Goal: Navigation & Orientation: Find specific page/section

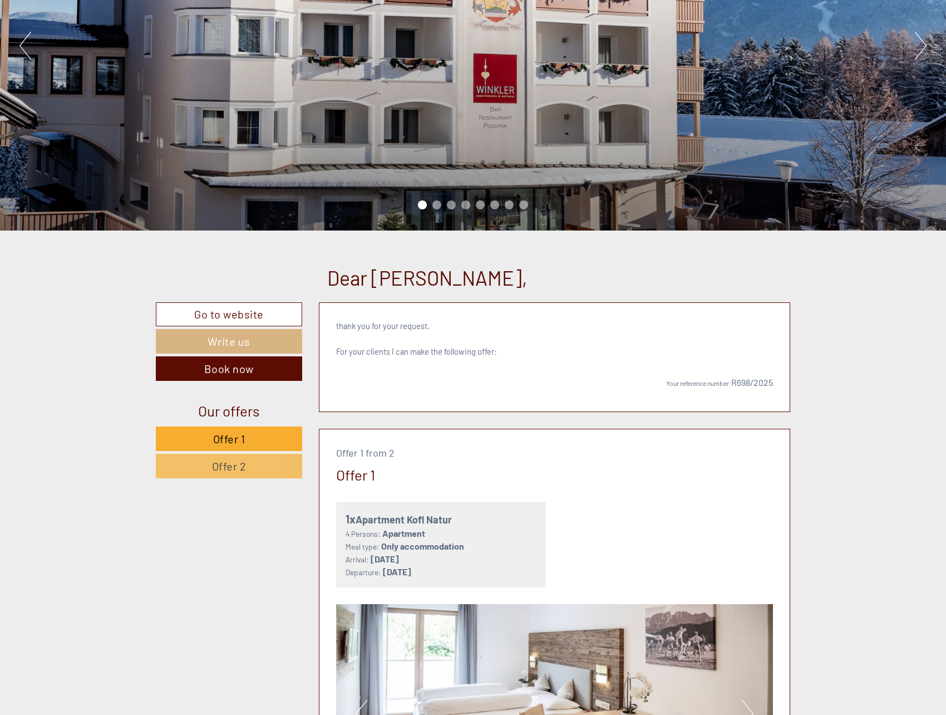
scroll to position [445, 0]
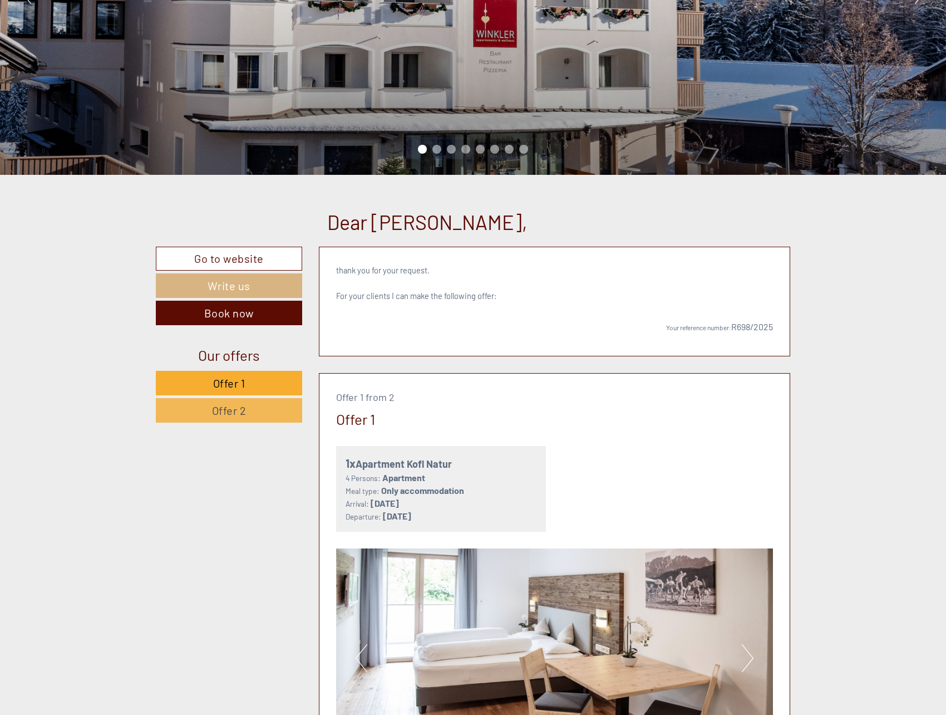
click at [257, 416] on link "Offer 2" at bounding box center [229, 410] width 146 height 24
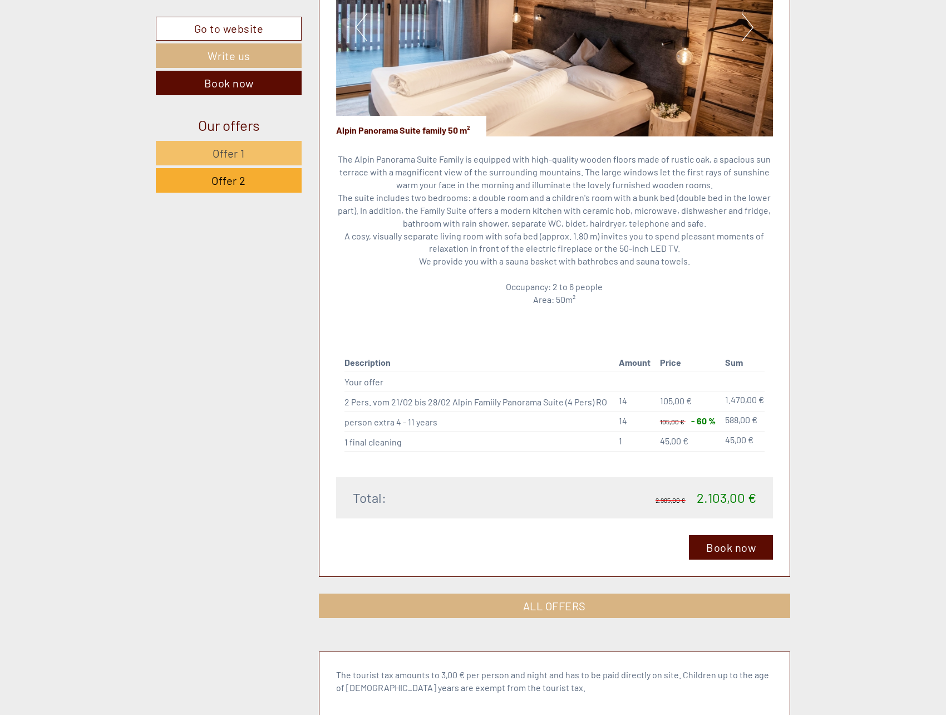
scroll to position [930, 0]
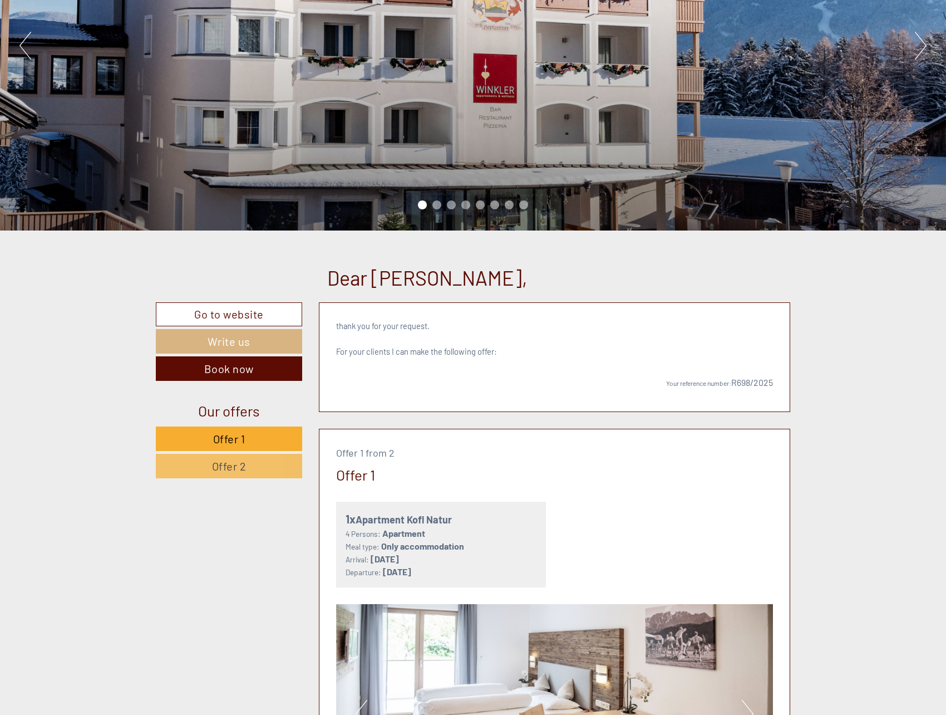
scroll to position [445, 0]
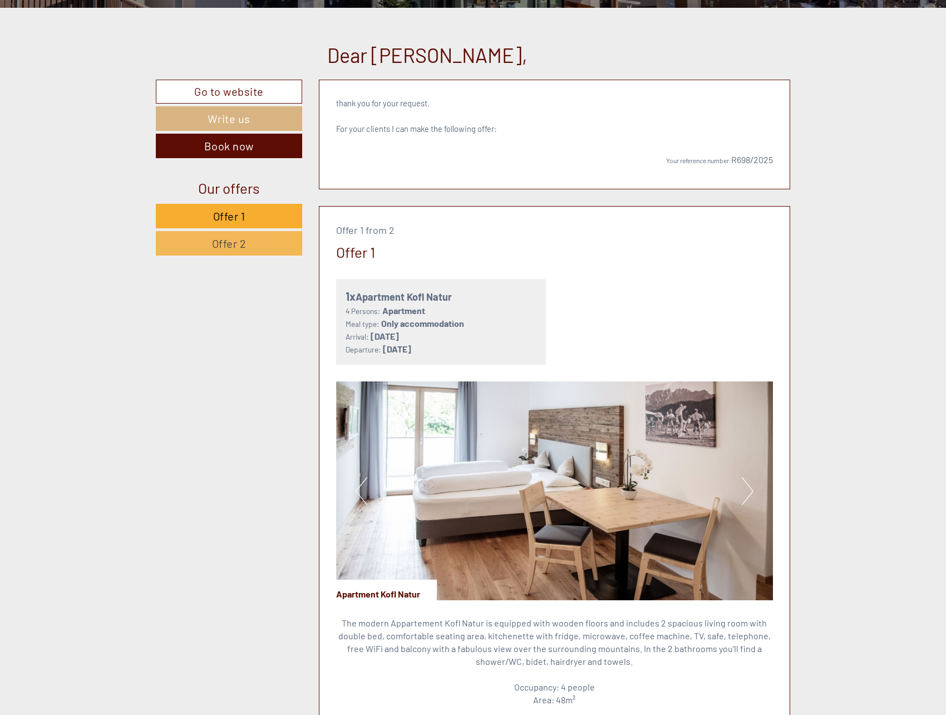
click at [267, 252] on link "Offer 2" at bounding box center [229, 243] width 146 height 24
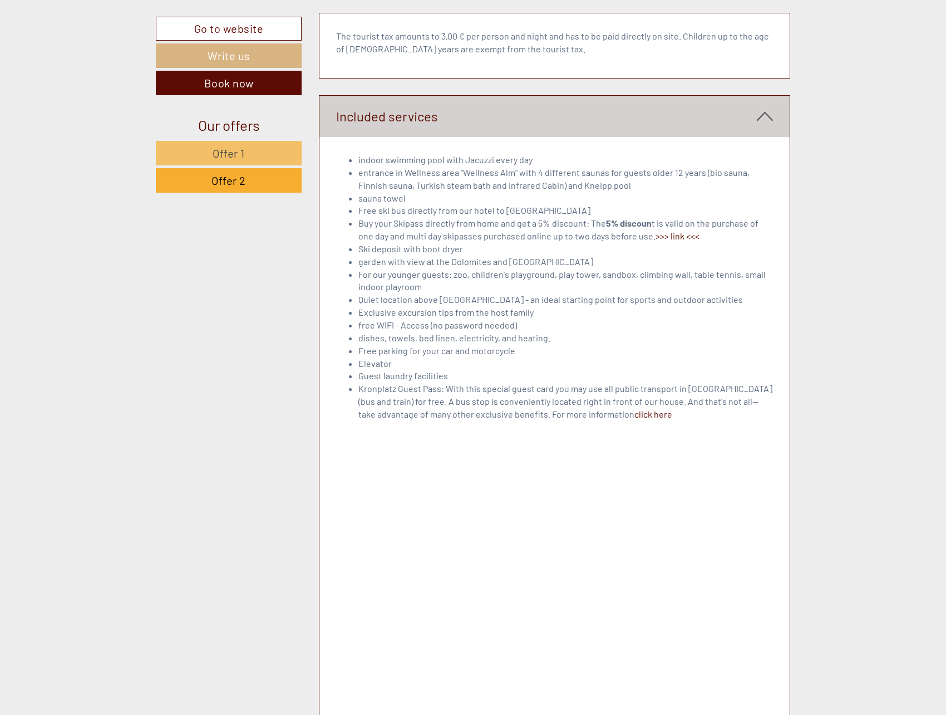
scroll to position [1653, 0]
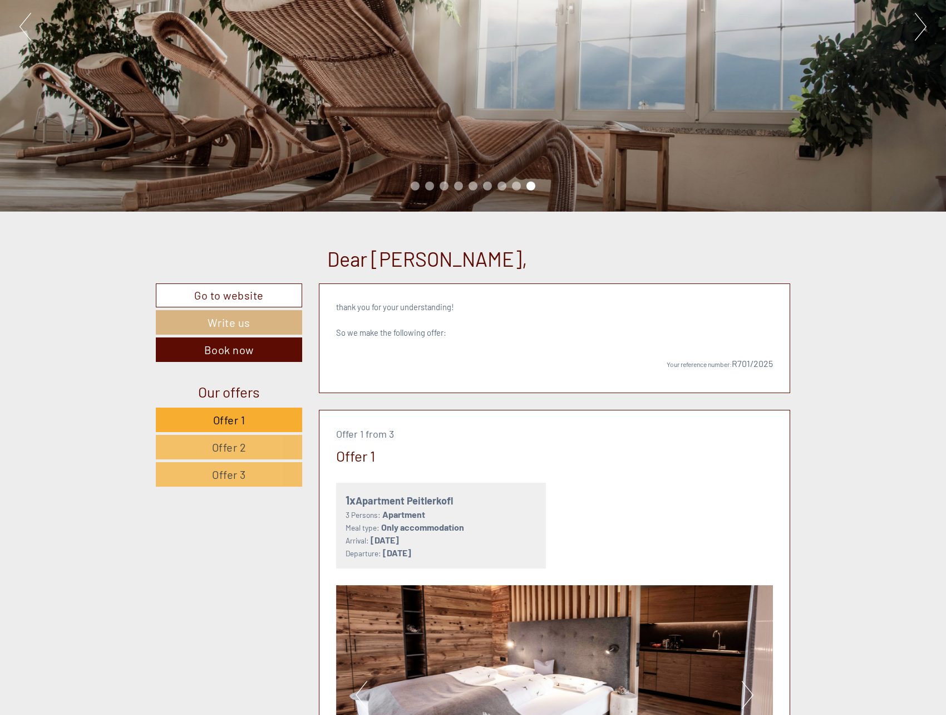
scroll to position [223, 0]
